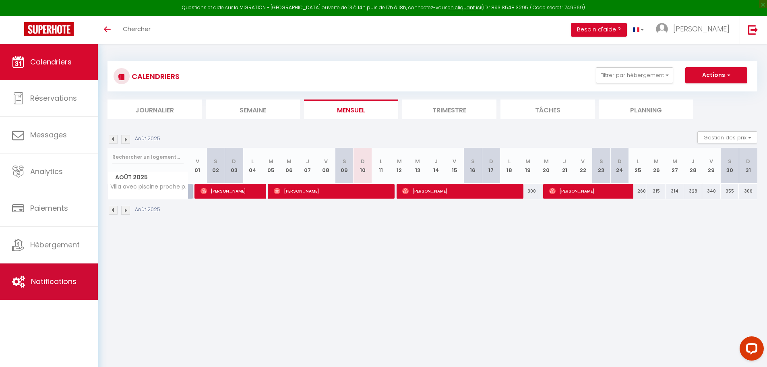
click at [47, 283] on span "Notifications" at bounding box center [53, 281] width 45 height 10
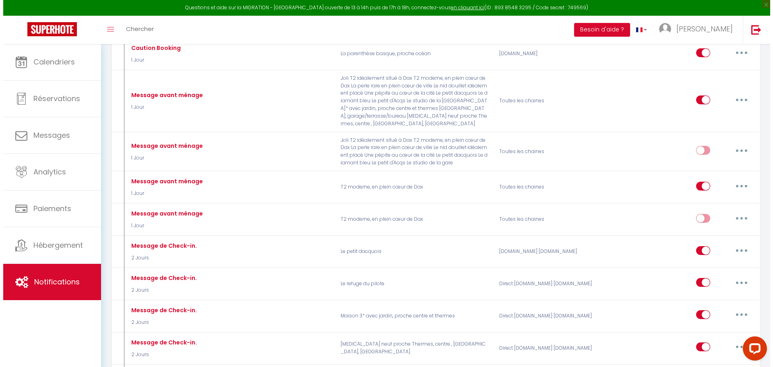
scroll to position [724, 0]
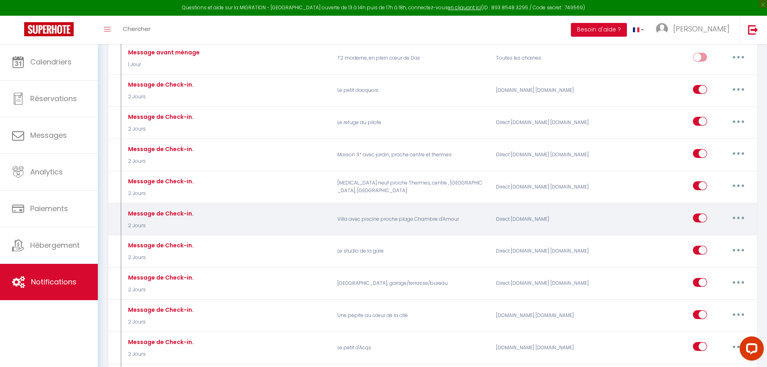
click at [740, 211] on button "button" at bounding box center [738, 217] width 23 height 13
click at [697, 229] on link "Editer" at bounding box center [717, 236] width 60 height 14
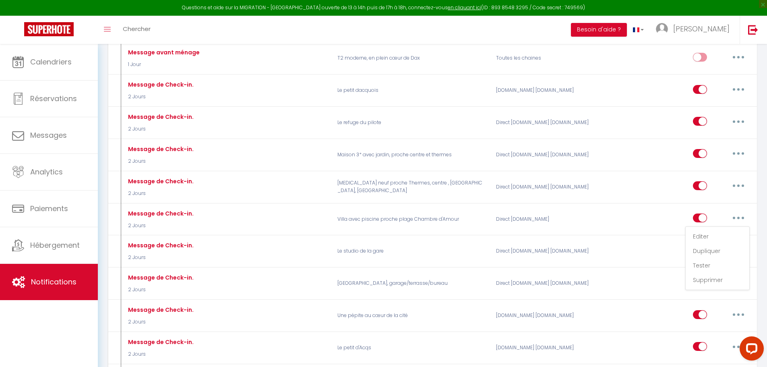
type input "Message de Check-in."
select select "2 Jours"
select select
checkbox input "true"
checkbox input "false"
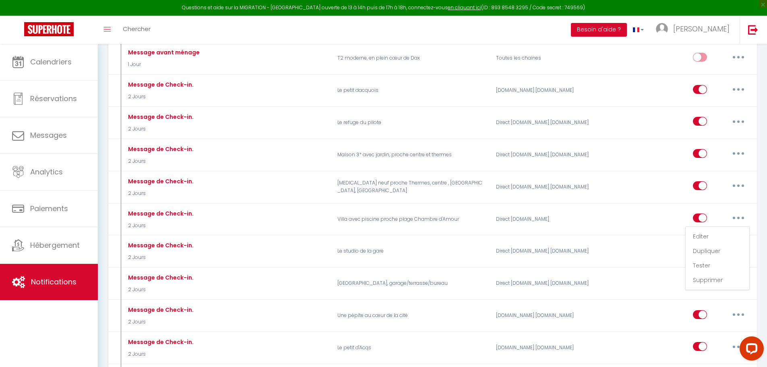
checkbox input "false"
radio input "true"
type input "Message de Check-in."
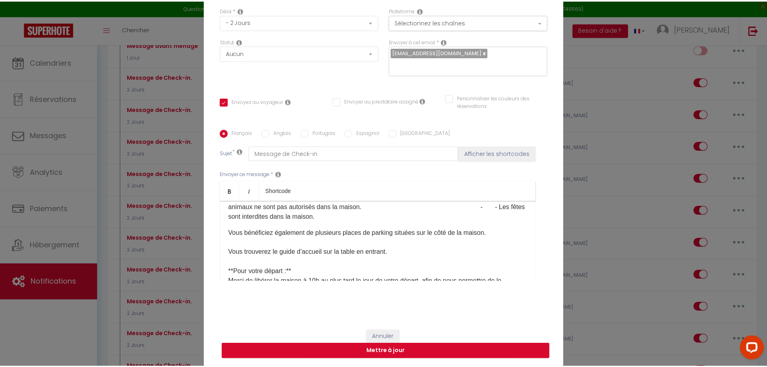
scroll to position [201, 0]
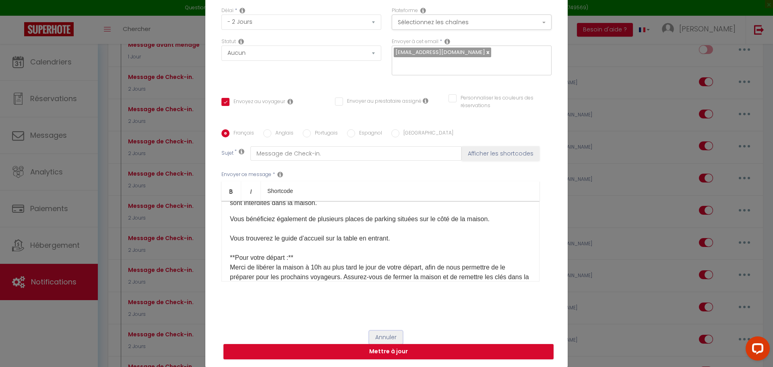
click at [384, 332] on button "Annuler" at bounding box center [385, 337] width 33 height 14
